Goal: Task Accomplishment & Management: Manage account settings

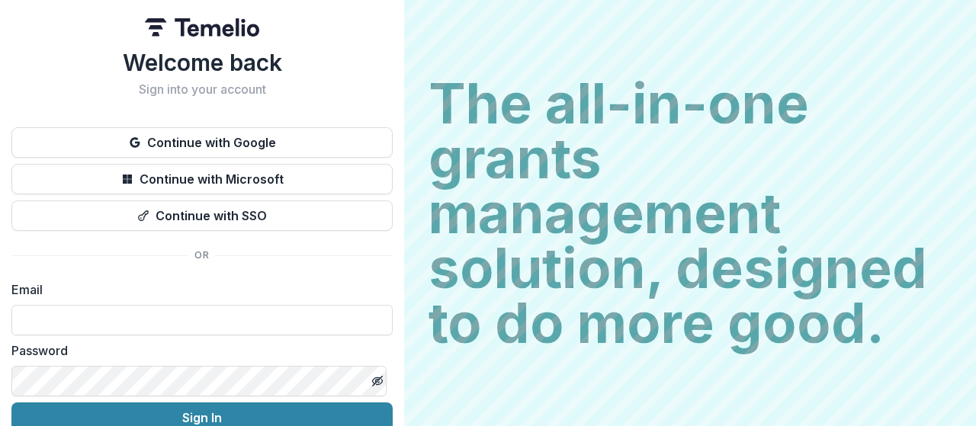
click at [32, 293] on label "Email" at bounding box center [197, 289] width 372 height 18
click at [46, 316] on input at bounding box center [201, 320] width 381 height 30
type input "**********"
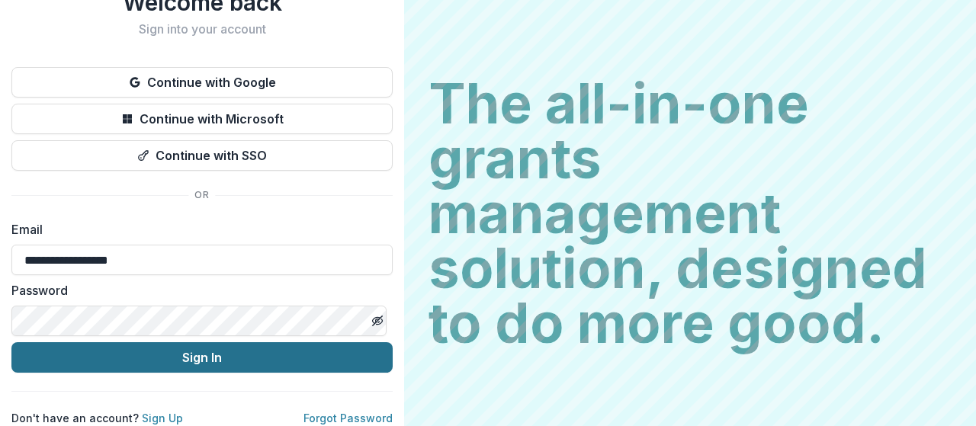
click at [216, 348] on button "Sign In" at bounding box center [201, 357] width 381 height 30
